Goal: Find specific page/section: Find specific page/section

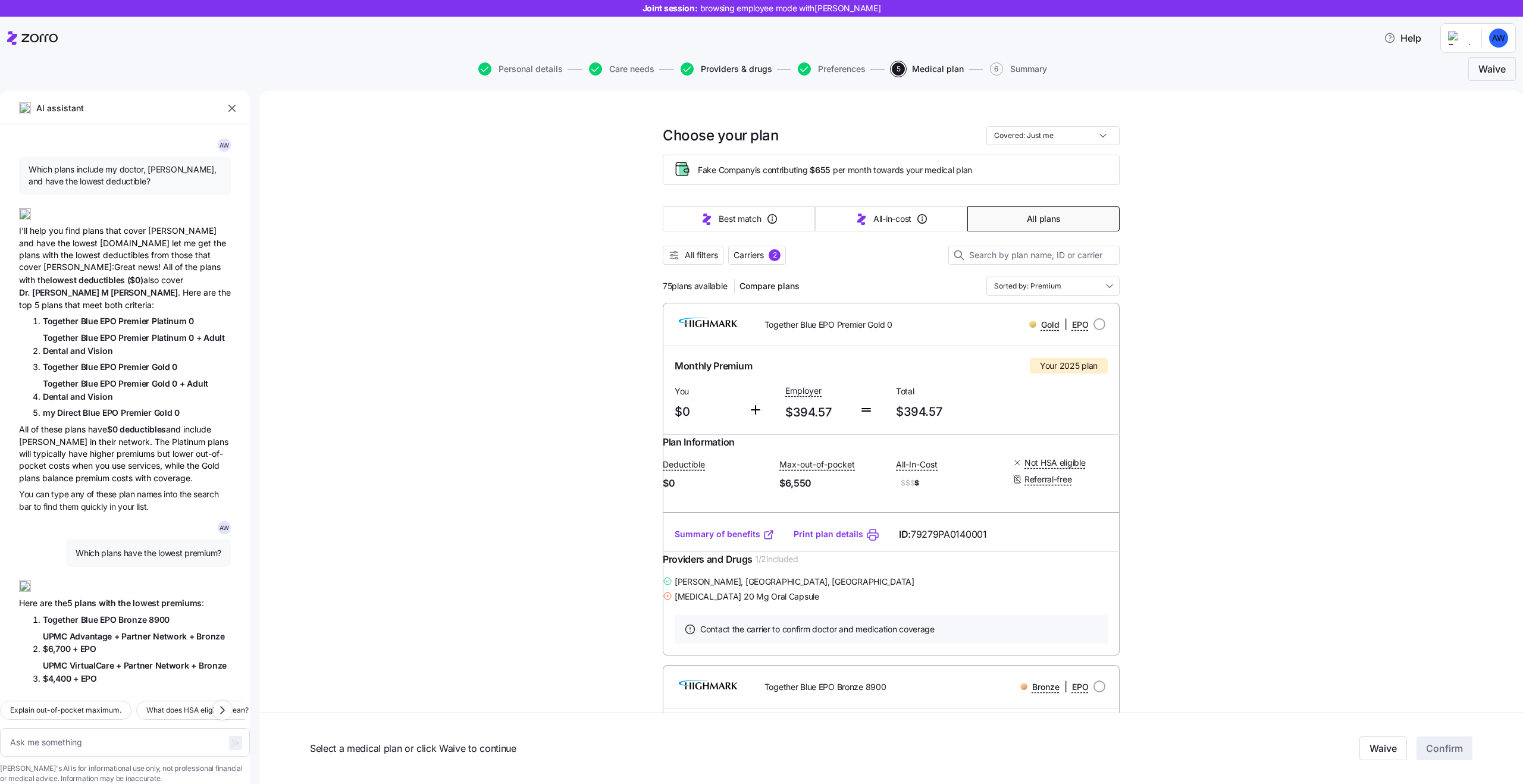
scroll to position [5688, 0]
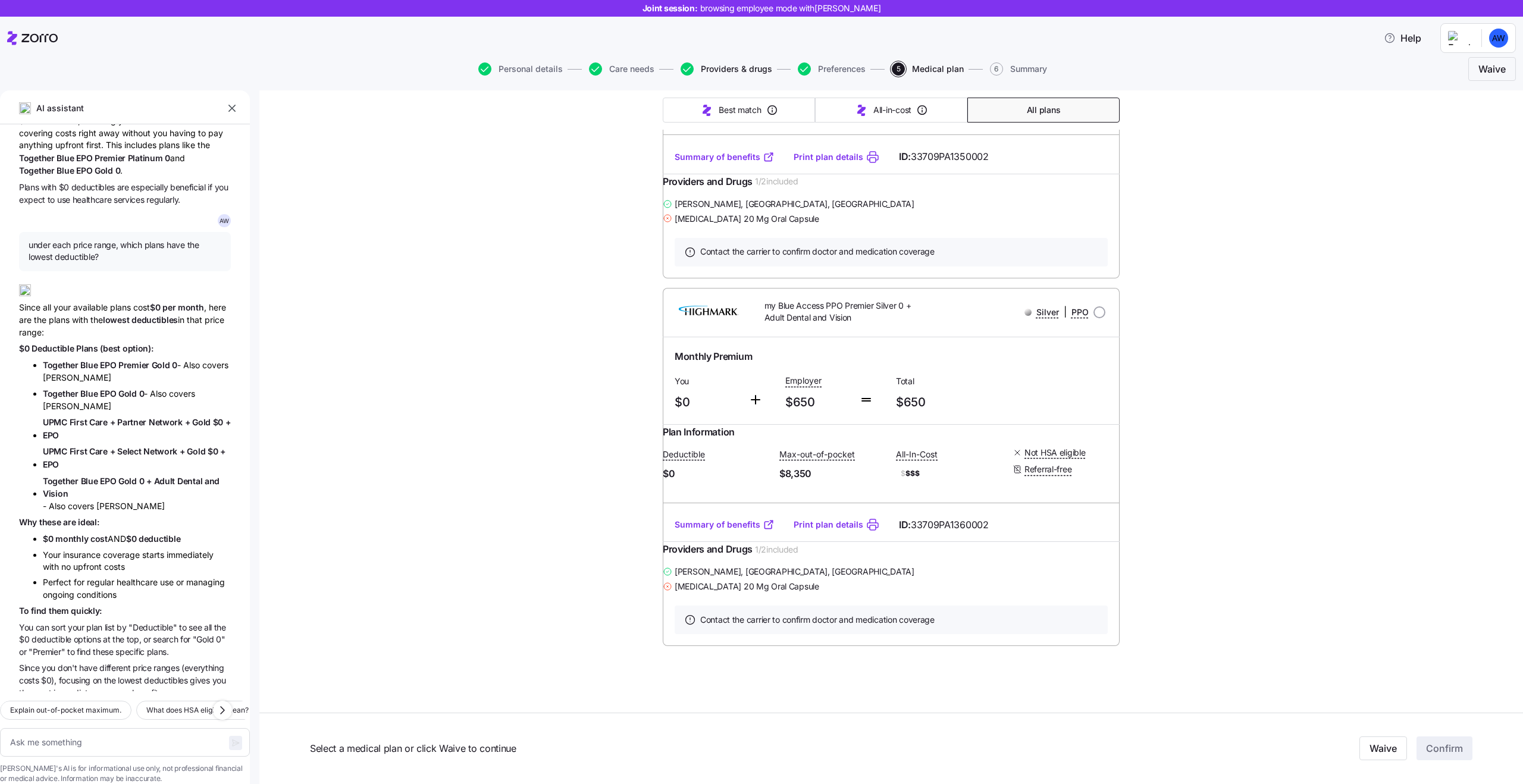
click at [759, 65] on span "Providers & drugs" at bounding box center [736, 69] width 71 height 8
drag, startPoint x: 718, startPoint y: 71, endPoint x: 566, endPoint y: 349, distance: 316.8
click at [718, 71] on span "Providers & drugs" at bounding box center [736, 69] width 71 height 8
type textarea "x"
